Goal: Task Accomplishment & Management: Manage account settings

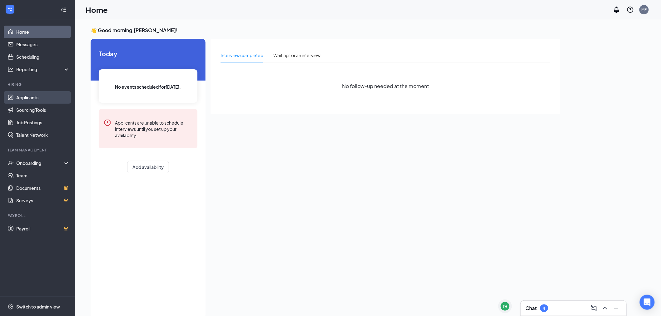
click at [37, 99] on link "Applicants" at bounding box center [42, 97] width 53 height 12
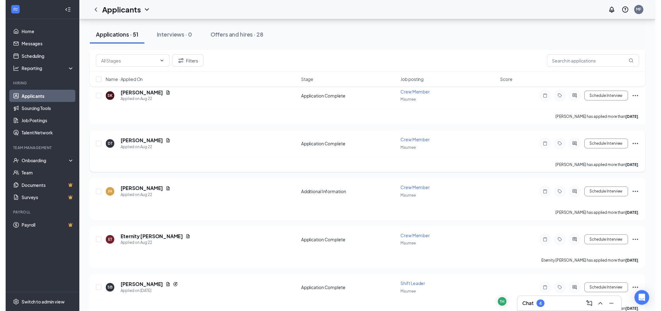
scroll to position [302, 0]
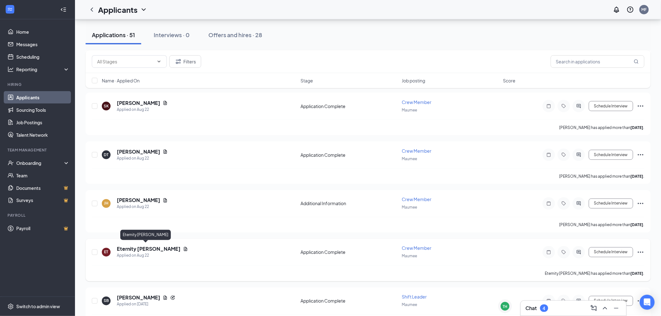
click at [135, 248] on h5 "Eternity [PERSON_NAME]" at bounding box center [149, 249] width 64 height 7
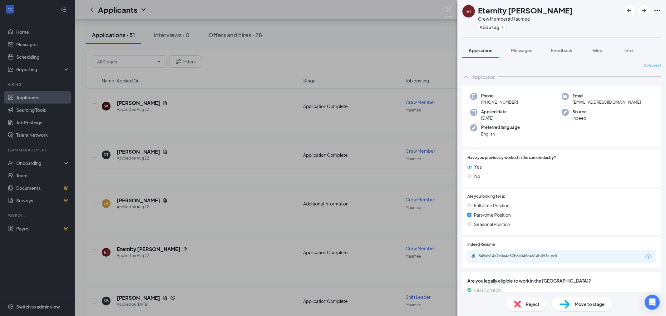
click at [26, 173] on div "ET Eternity Townsend Crew Member at Maumee Add a tag Application Messages Feedb…" at bounding box center [333, 158] width 666 height 316
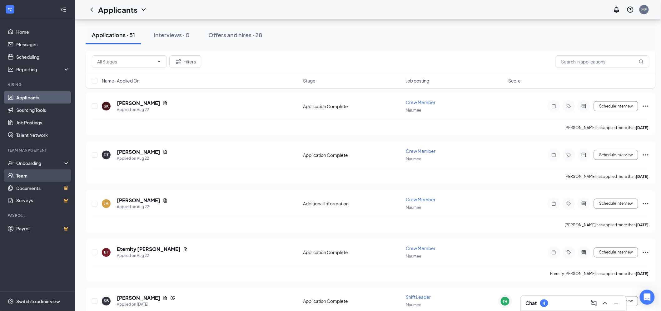
click at [18, 174] on link "Team" at bounding box center [42, 175] width 53 height 12
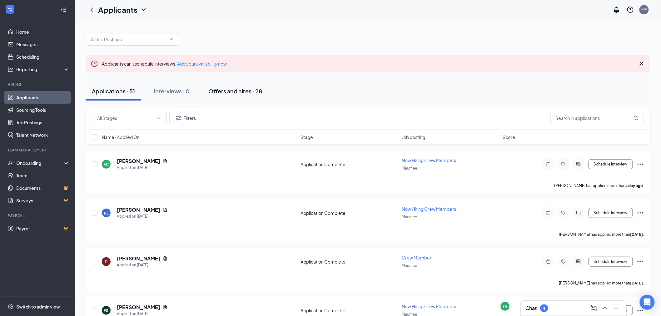
click at [237, 93] on div "Offers and hires · 28" at bounding box center [235, 91] width 54 height 8
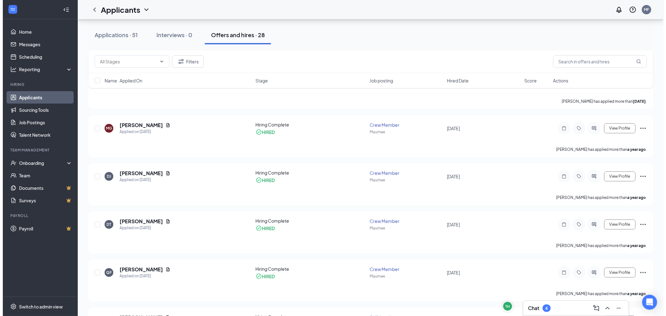
scroll to position [1080, 0]
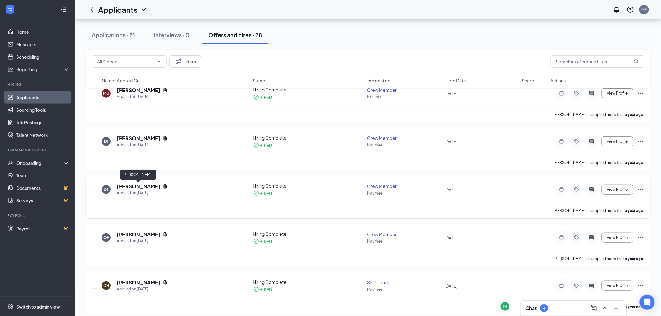
click at [145, 185] on h5 "[PERSON_NAME]" at bounding box center [138, 186] width 43 height 7
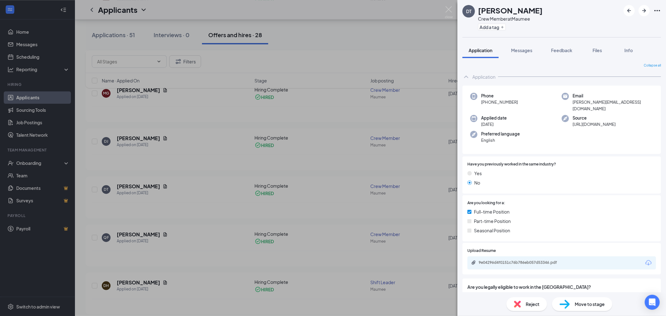
drag, startPoint x: 518, startPoint y: 104, endPoint x: 486, endPoint y: 105, distance: 32.8
click at [486, 105] on div "Phone [PHONE_NUMBER]" at bounding box center [515, 102] width 91 height 19
